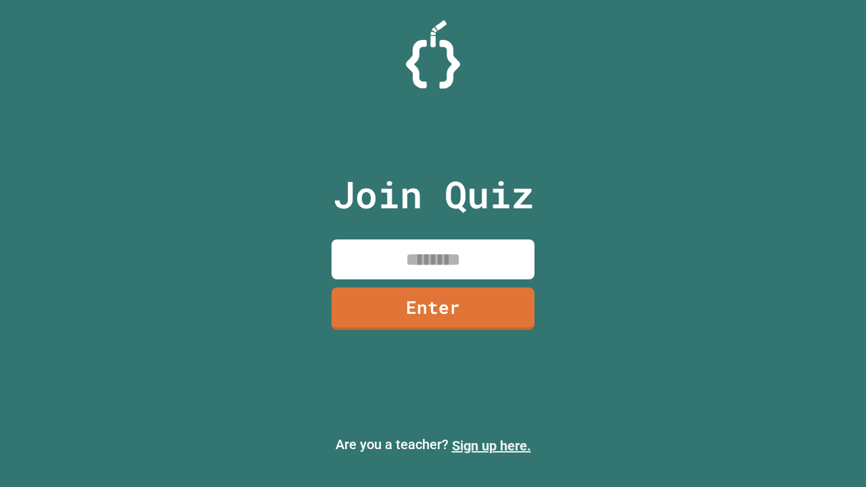
click at [491, 446] on link "Sign up here." at bounding box center [491, 446] width 79 height 16
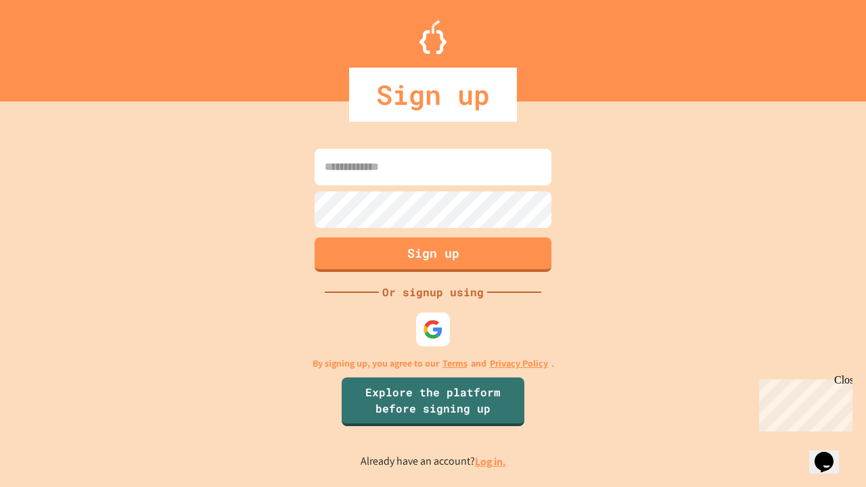
click at [491, 461] on link "Log in." at bounding box center [490, 461] width 31 height 14
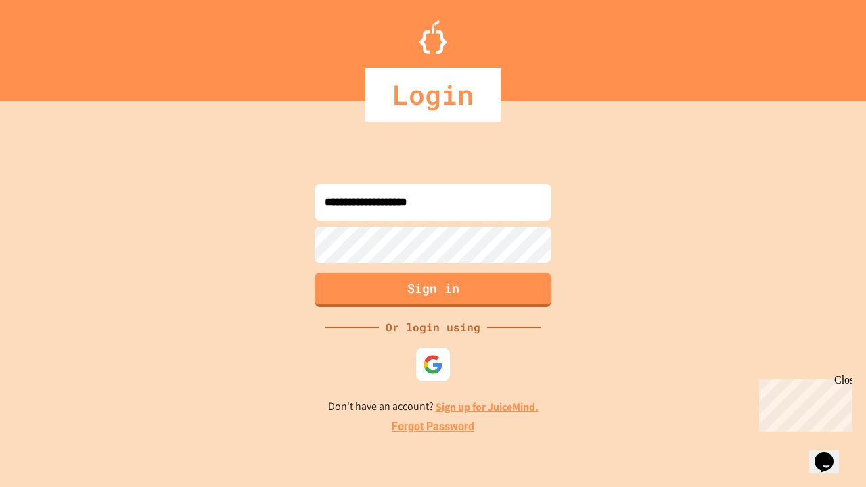
type input "**********"
